Goal: Complete application form

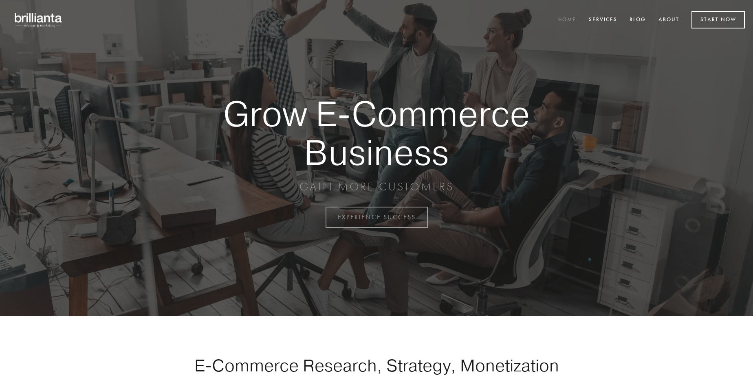
scroll to position [2135, 0]
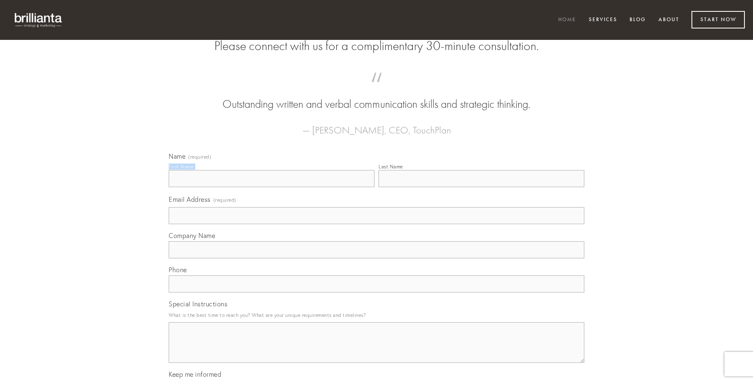
type input "[PERSON_NAME]"
click at [481, 187] on input "Last Name" at bounding box center [481, 178] width 206 height 17
type input "[PERSON_NAME]"
click at [376, 224] on input "Email Address (required)" at bounding box center [376, 215] width 415 height 17
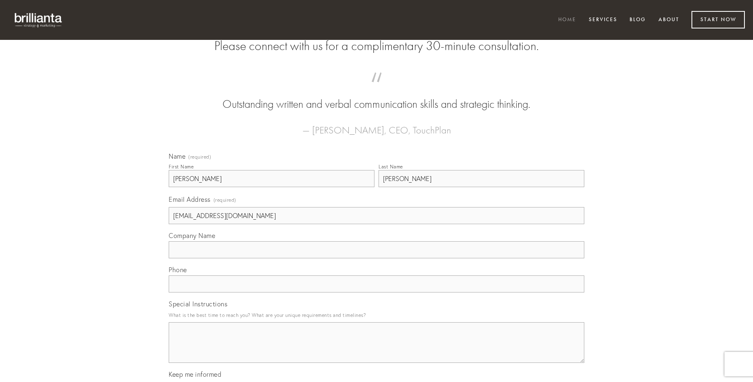
type input "[EMAIL_ADDRESS][DOMAIN_NAME]"
click at [376, 259] on input "Company Name" at bounding box center [376, 250] width 415 height 17
type input "ulterius"
click at [376, 293] on input "text" at bounding box center [376, 284] width 415 height 17
click at [376, 350] on textarea "Special Instructions" at bounding box center [376, 343] width 415 height 41
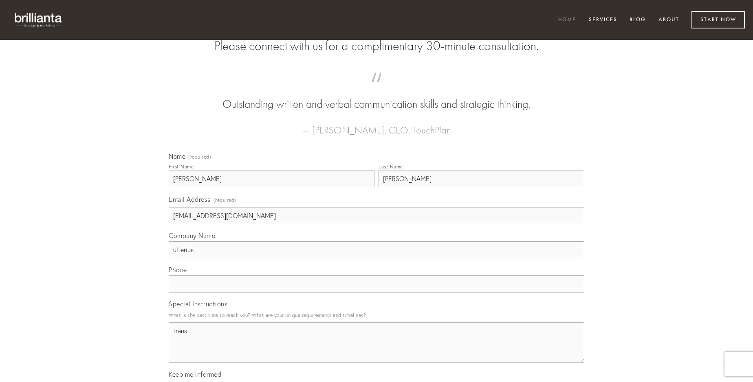
type textarea "trans"
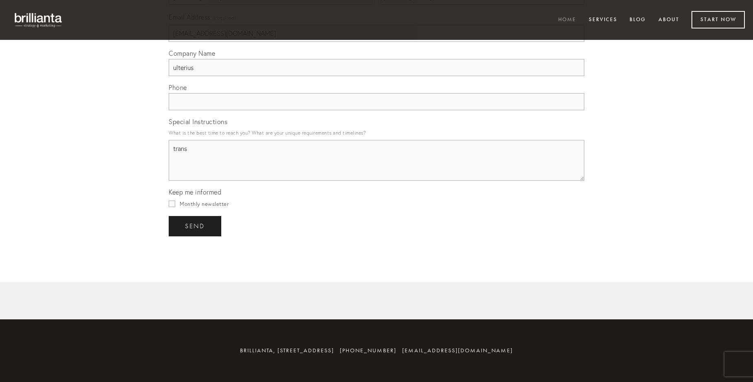
click at [195, 226] on span "send" at bounding box center [195, 226] width 20 height 7
